Goal: Information Seeking & Learning: Learn about a topic

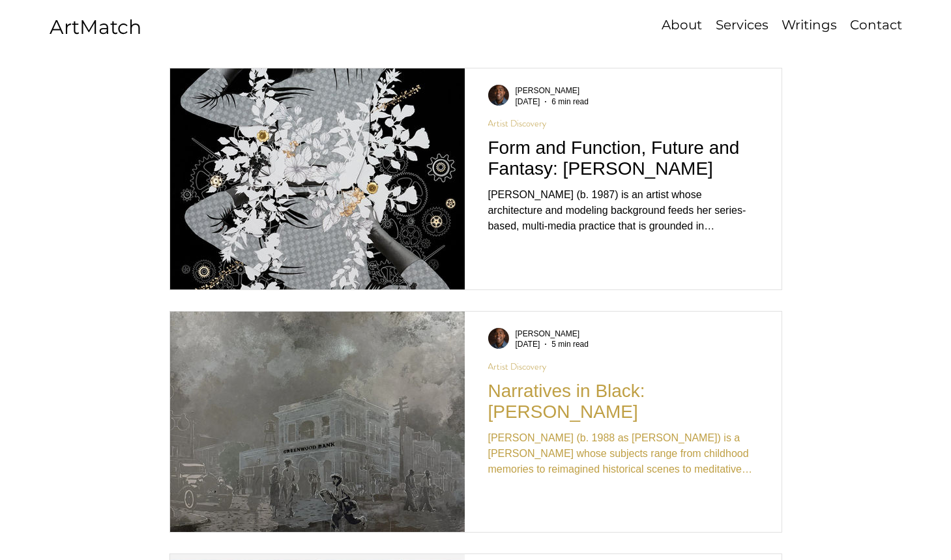
click at [536, 396] on h2 "Narratives in Black: [PERSON_NAME]" at bounding box center [623, 402] width 270 height 42
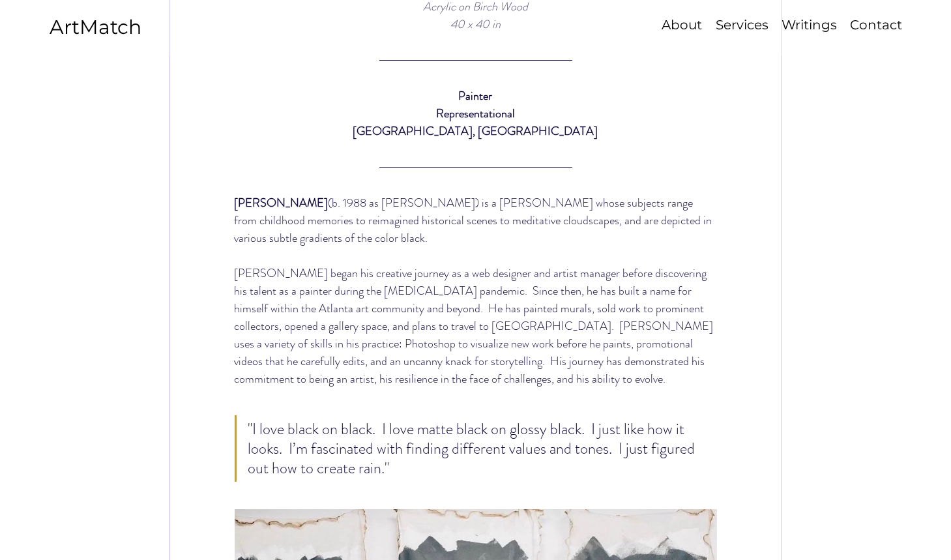
scroll to position [808, 0]
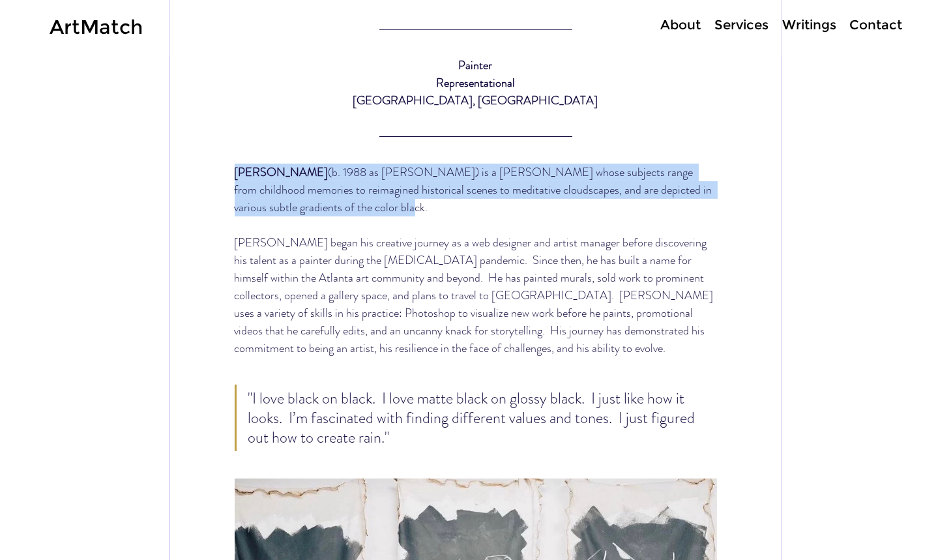
drag, startPoint x: 305, startPoint y: 222, endPoint x: 236, endPoint y: 184, distance: 78.5
click at [236, 184] on span "Petie Parker (b. 1988 as Kareem Thompson) is a painter whose subjects range fro…" at bounding box center [476, 190] width 482 height 53
copy span "Petie Parker (b. 1988 as Kareem Thompson) is a painter whose subjects range fro…"
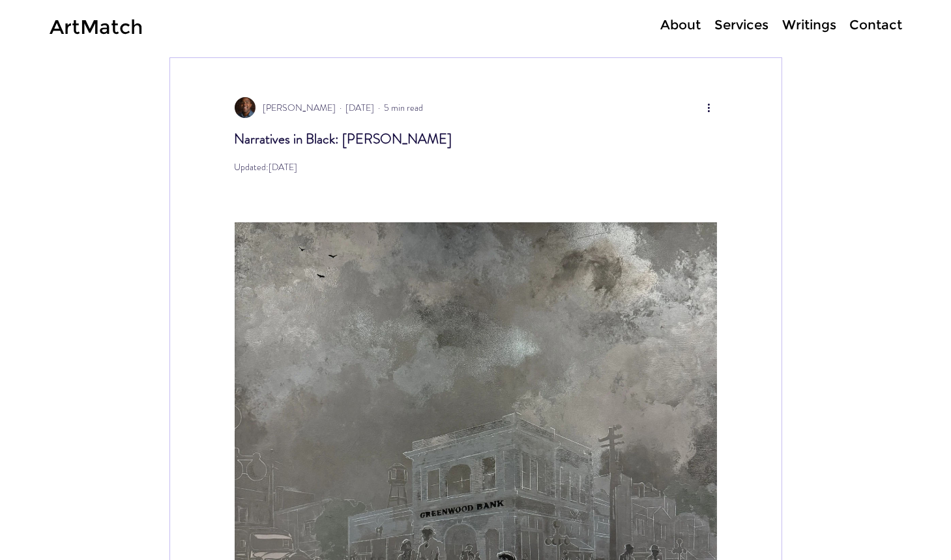
scroll to position [0, 0]
